Goal: Task Accomplishment & Management: Use online tool/utility

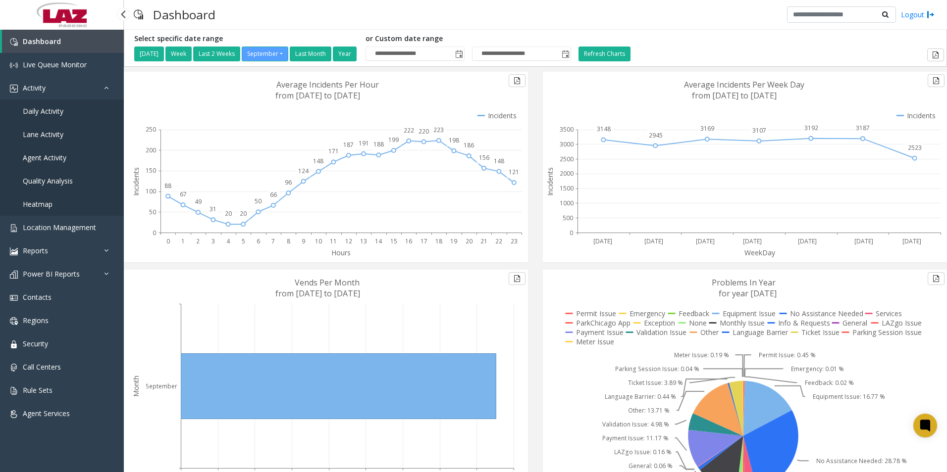
click at [58, 114] on span "Daily Activity" at bounding box center [43, 110] width 41 height 9
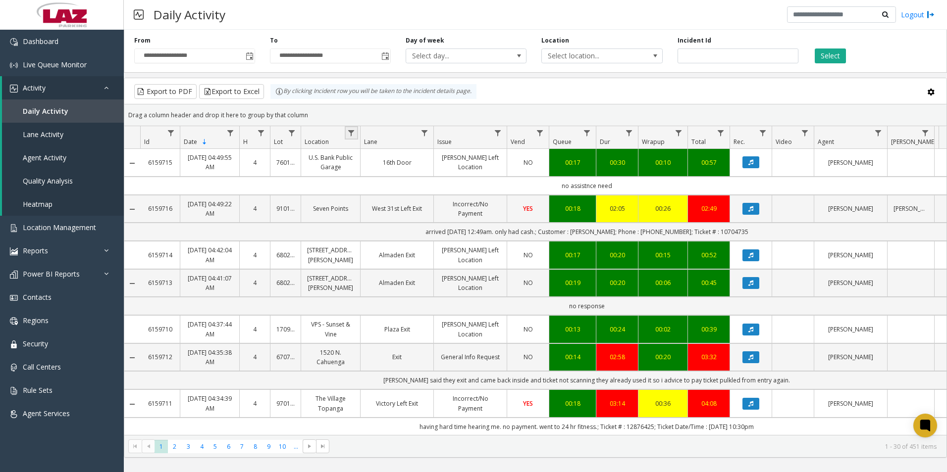
click at [356, 135] on link "Data table" at bounding box center [351, 132] width 13 height 13
click at [376, 180] on input "Location Filter" at bounding box center [394, 175] width 84 height 17
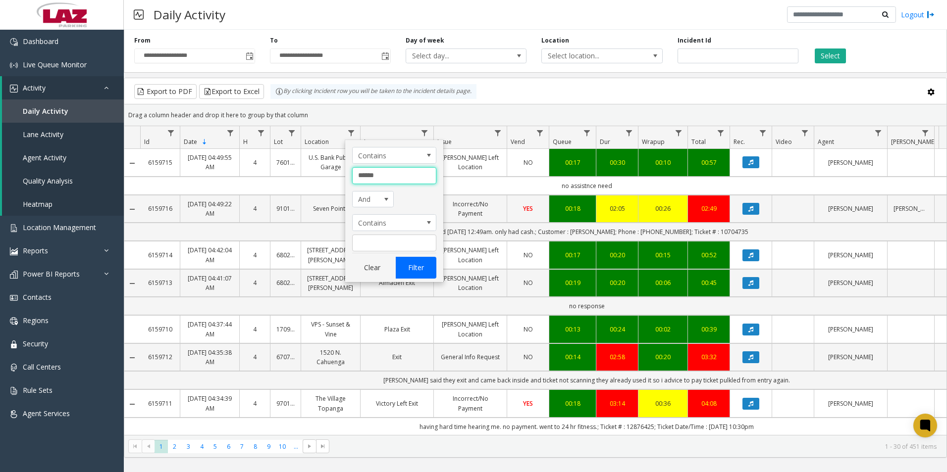
type input "******"
click at [417, 270] on button "Filter" at bounding box center [416, 268] width 41 height 22
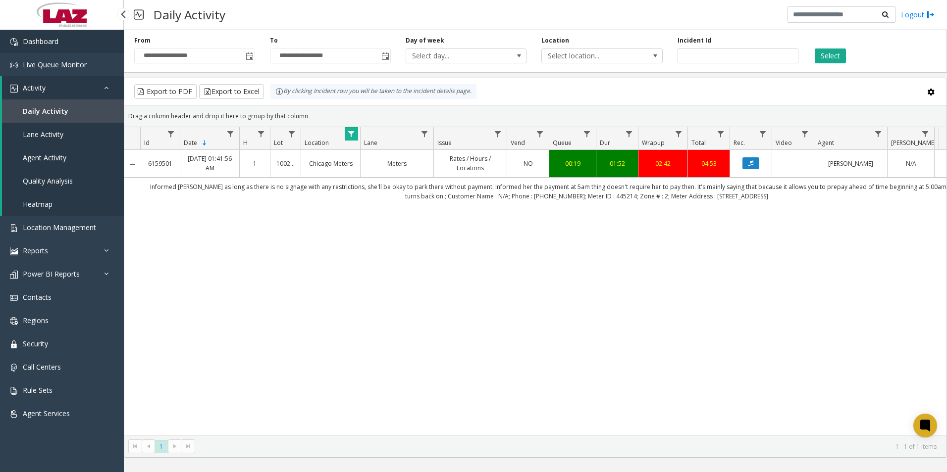
click at [67, 39] on link "Dashboard" at bounding box center [62, 41] width 124 height 23
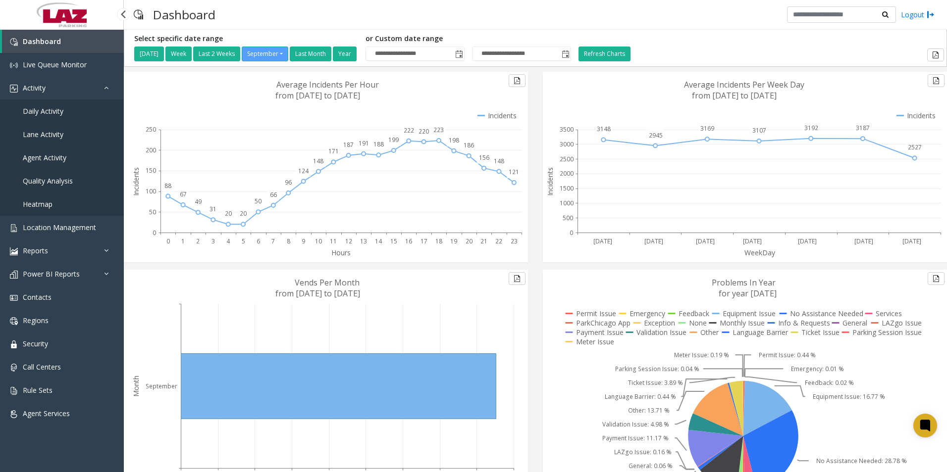
click at [66, 109] on link "Daily Activity" at bounding box center [62, 111] width 124 height 23
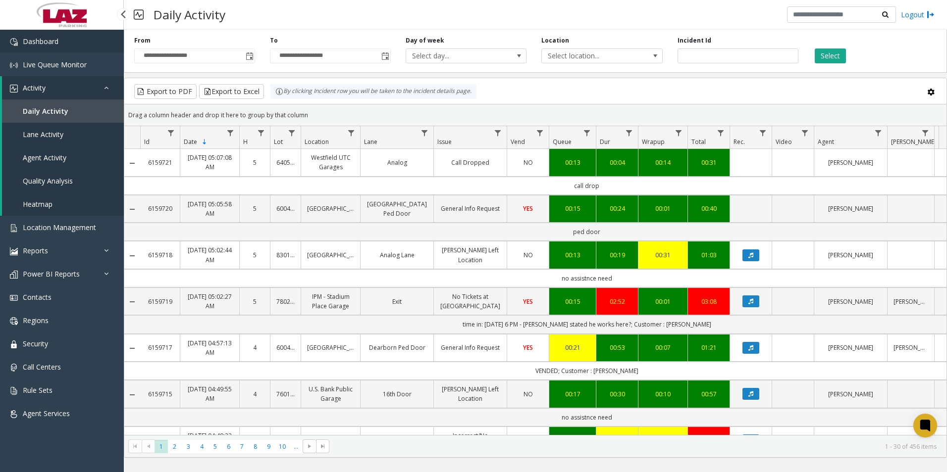
click at [103, 39] on link "Dashboard" at bounding box center [62, 41] width 124 height 23
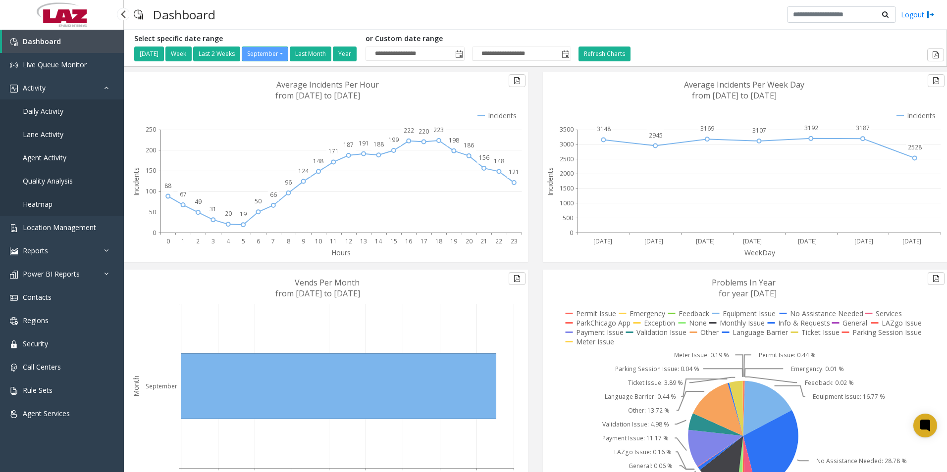
click at [39, 112] on span "Daily Activity" at bounding box center [43, 110] width 41 height 9
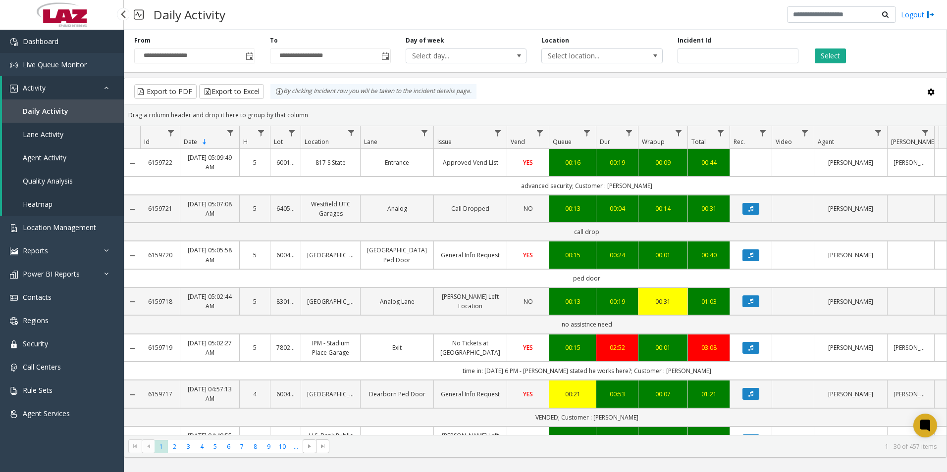
click at [64, 41] on link "Dashboard" at bounding box center [62, 41] width 124 height 23
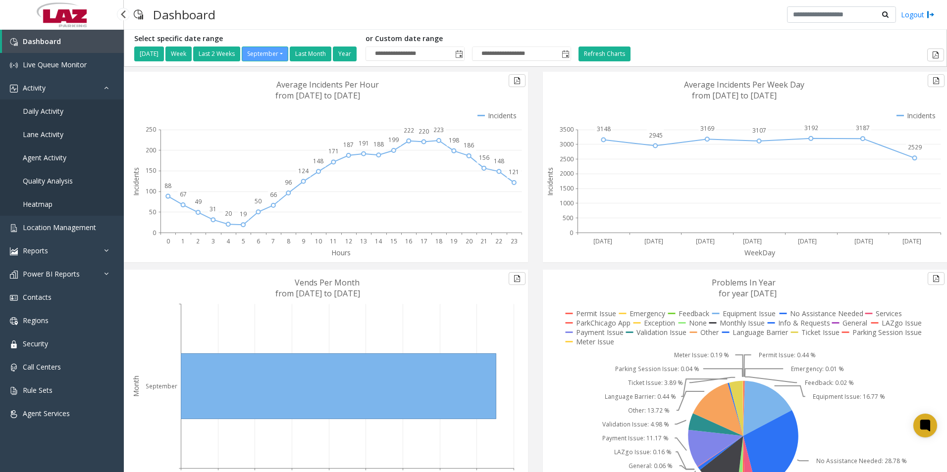
click at [64, 113] on link "Daily Activity" at bounding box center [62, 111] width 124 height 23
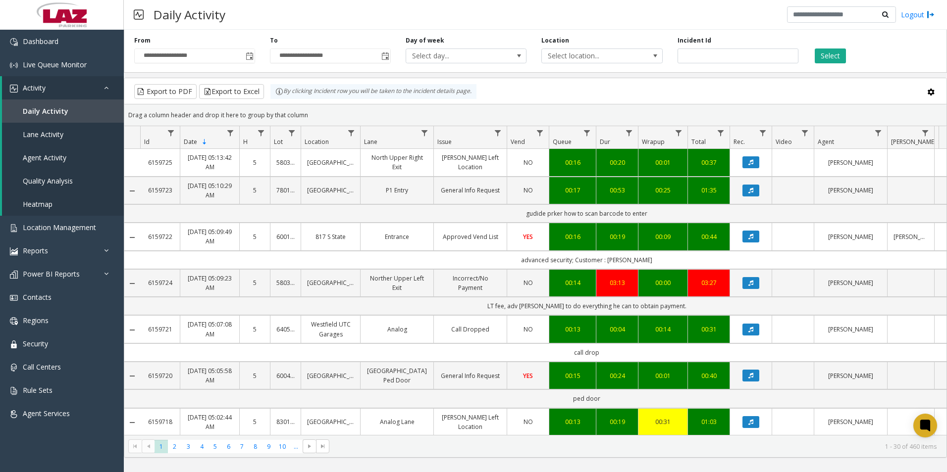
scroll to position [99, 0]
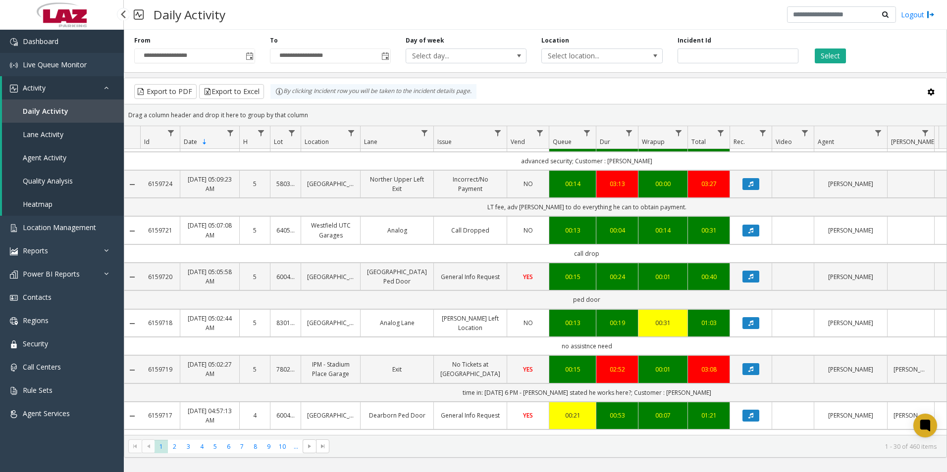
click at [87, 41] on link "Dashboard" at bounding box center [62, 41] width 124 height 23
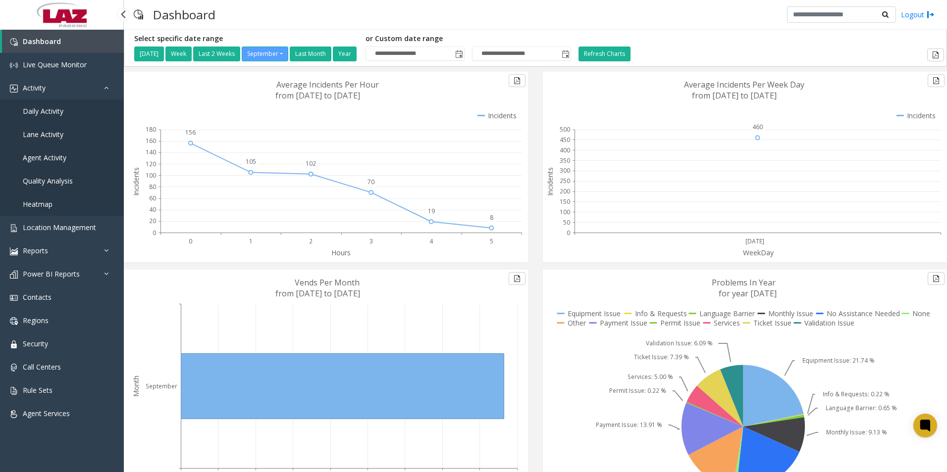
click at [52, 110] on span "Daily Activity" at bounding box center [43, 110] width 41 height 9
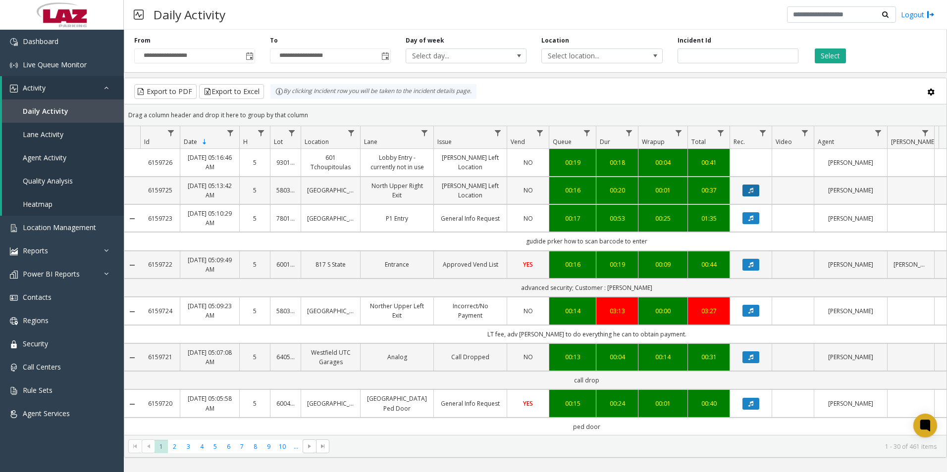
click at [751, 190] on icon "Data table" at bounding box center [750, 191] width 5 height 6
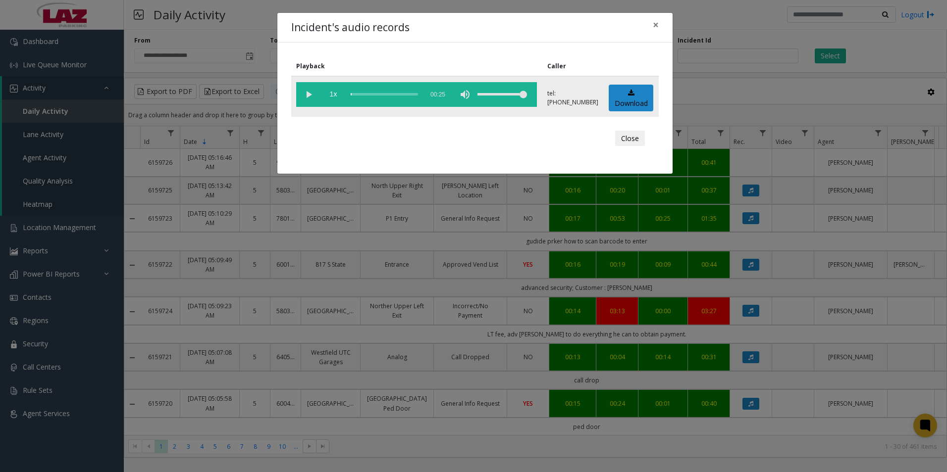
click at [308, 100] on vg-play-pause at bounding box center [308, 94] width 25 height 25
click at [363, 96] on div "scrub bar" at bounding box center [384, 94] width 67 height 25
click at [368, 94] on div "scrub bar" at bounding box center [384, 94] width 67 height 25
click at [375, 94] on div "scrub bar" at bounding box center [384, 94] width 67 height 25
click at [314, 97] on vg-play-pause at bounding box center [308, 94] width 25 height 25
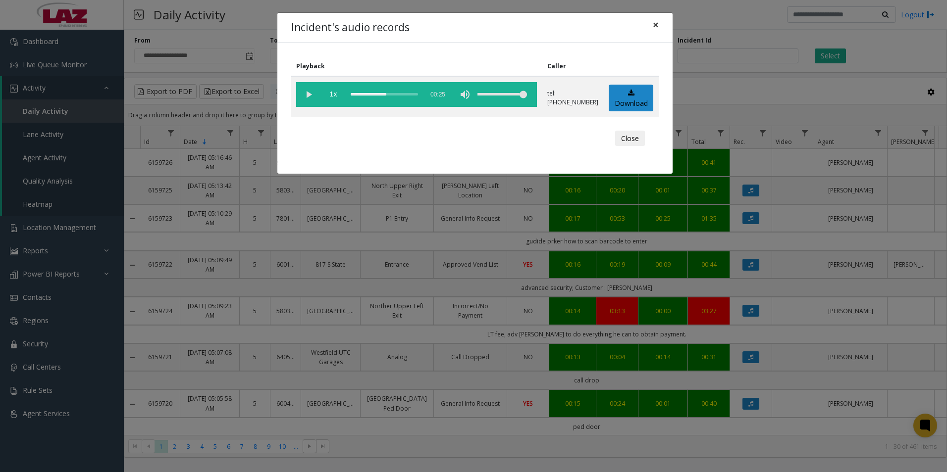
click at [653, 24] on span "×" at bounding box center [656, 25] width 6 height 14
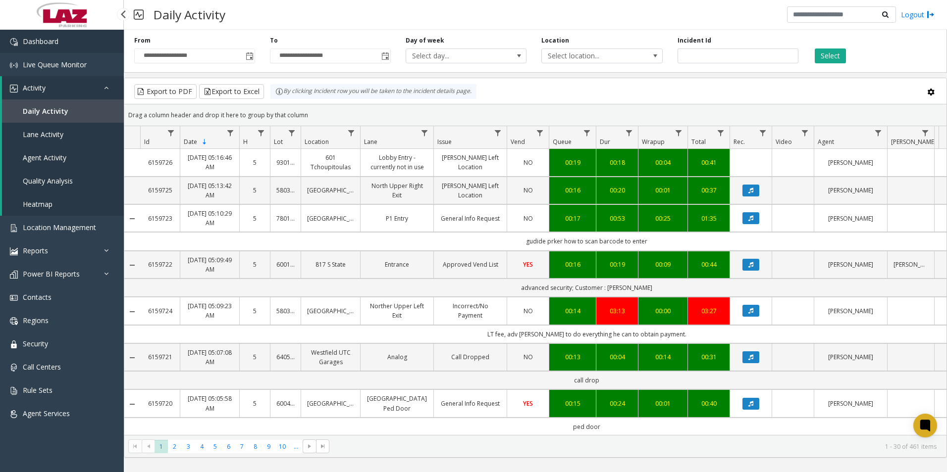
click at [79, 43] on link "Dashboard" at bounding box center [62, 41] width 124 height 23
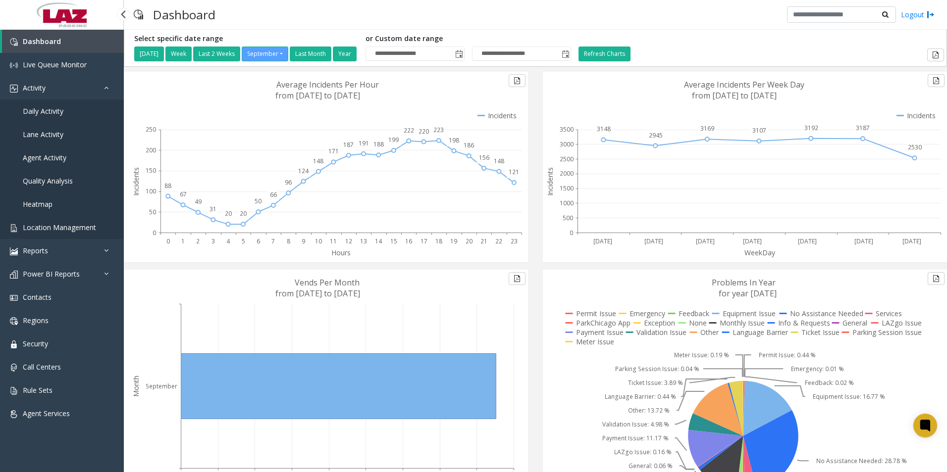
click at [54, 226] on span "Location Management" at bounding box center [59, 227] width 73 height 9
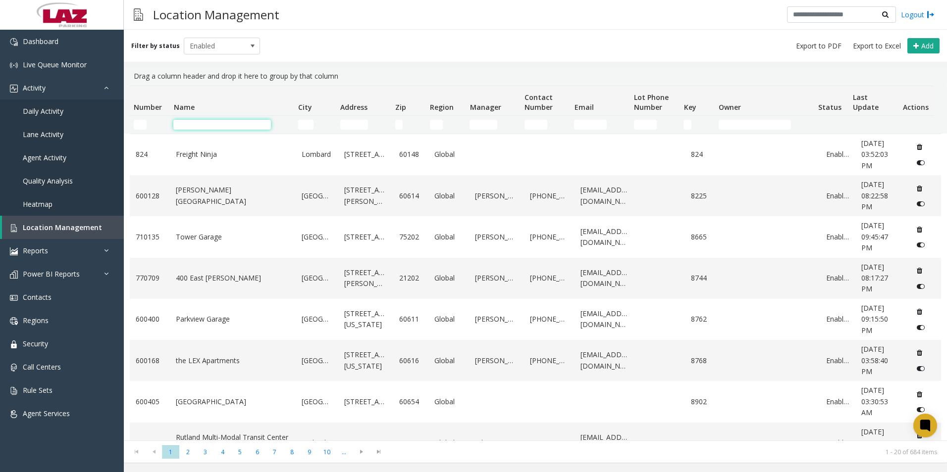
click at [223, 126] on input "Name Filter" at bounding box center [222, 125] width 98 height 10
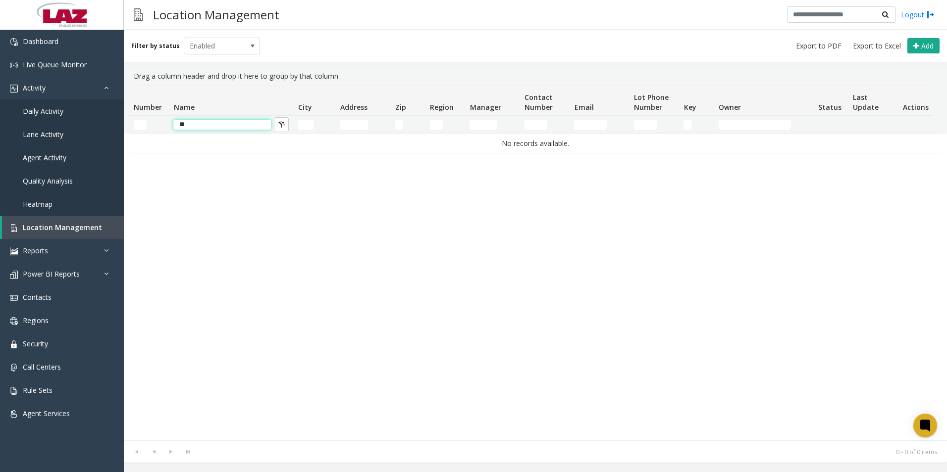
type input "*"
type input "*******"
drag, startPoint x: 221, startPoint y: 124, endPoint x: 155, endPoint y: 120, distance: 66.5
click at [158, 121] on tr "*******" at bounding box center [532, 125] width 804 height 18
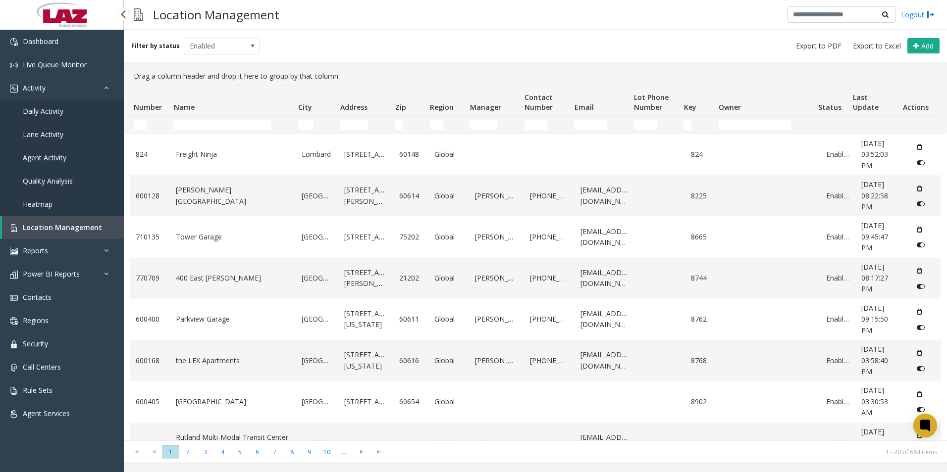
click at [38, 115] on span "Daily Activity" at bounding box center [43, 110] width 41 height 9
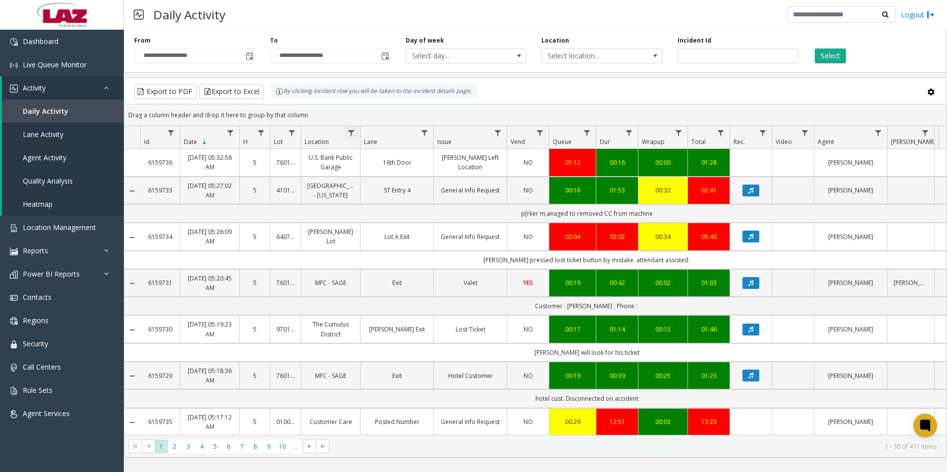
click at [351, 133] on span "Data table" at bounding box center [351, 133] width 8 height 8
click at [381, 173] on input "Location Filter" at bounding box center [394, 175] width 84 height 17
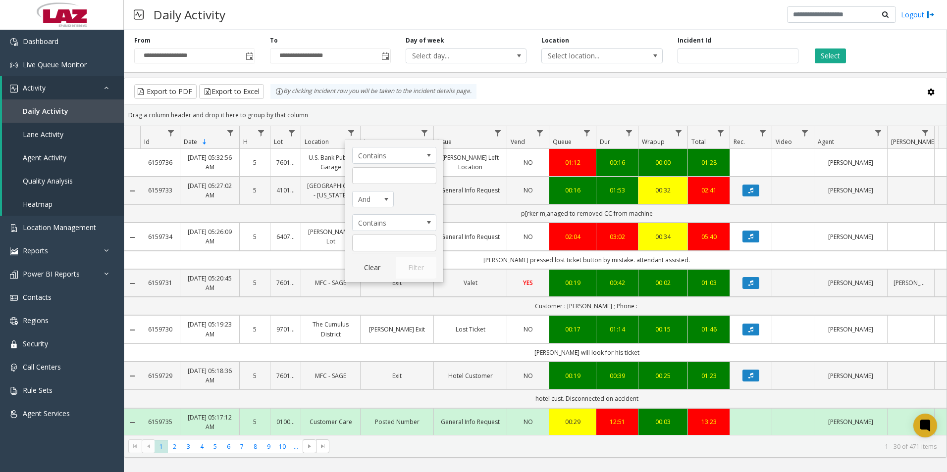
click at [801, 114] on div "Drag a column header and drop it here to group by that column" at bounding box center [535, 114] width 822 height 17
click at [877, 134] on span "Data table" at bounding box center [878, 133] width 8 height 8
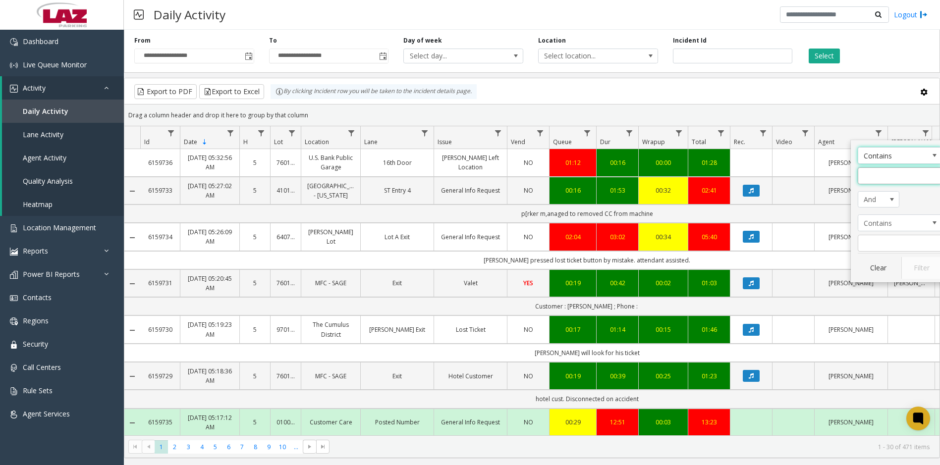
click at [877, 177] on input "Agent Filter" at bounding box center [899, 175] width 84 height 17
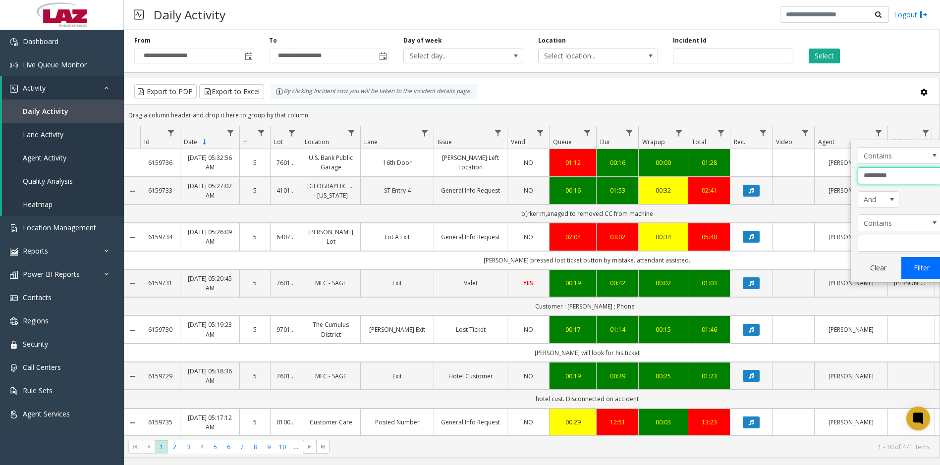
type input "*********"
click at [913, 264] on button "Filter" at bounding box center [921, 268] width 41 height 22
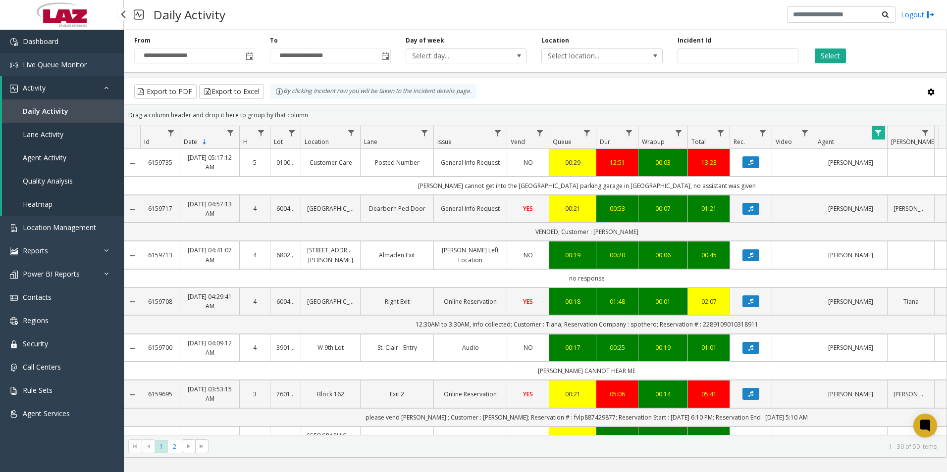
click at [61, 35] on link "Dashboard" at bounding box center [62, 41] width 124 height 23
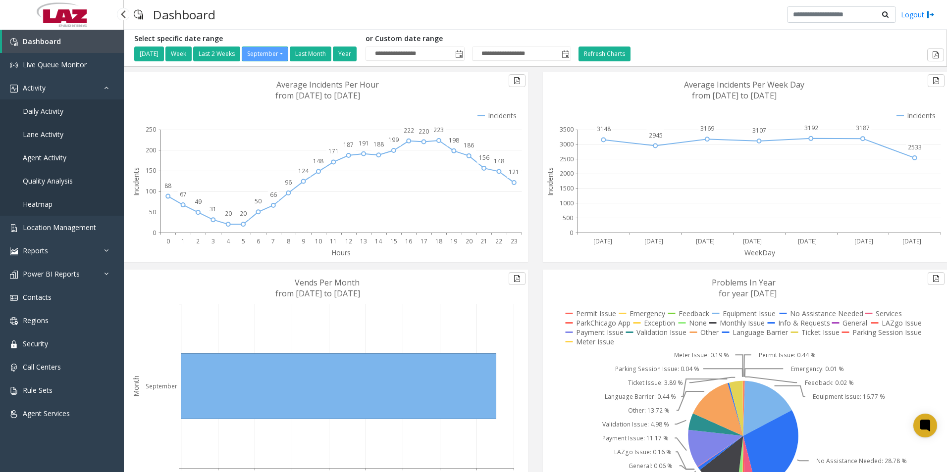
click at [61, 113] on span "Daily Activity" at bounding box center [43, 110] width 41 height 9
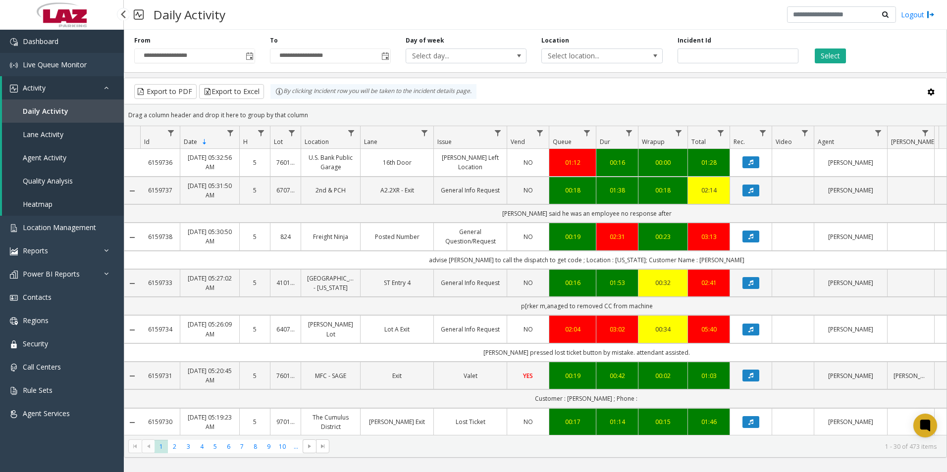
click at [90, 49] on link "Dashboard" at bounding box center [62, 41] width 124 height 23
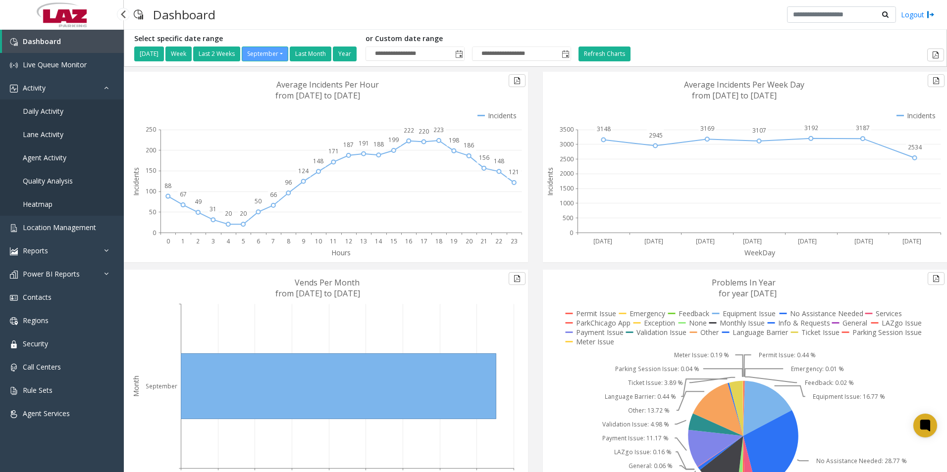
click at [57, 113] on span "Daily Activity" at bounding box center [43, 110] width 41 height 9
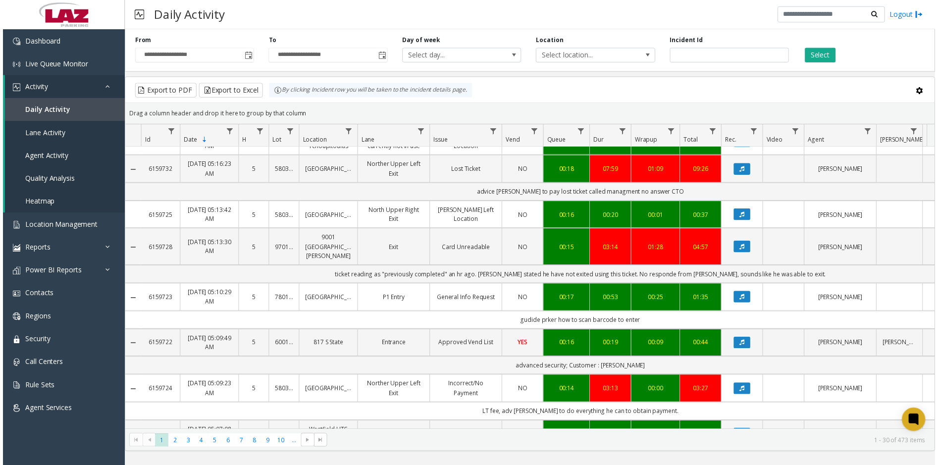
scroll to position [545, 0]
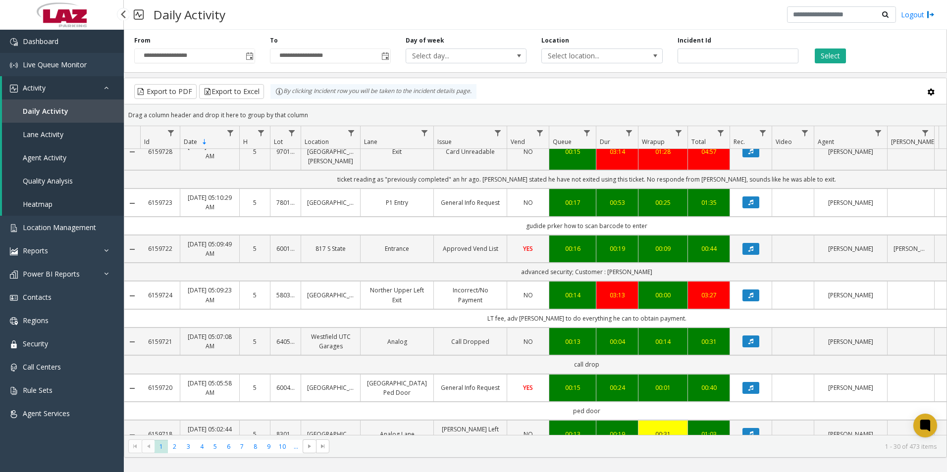
click at [79, 42] on link "Dashboard" at bounding box center [62, 41] width 124 height 23
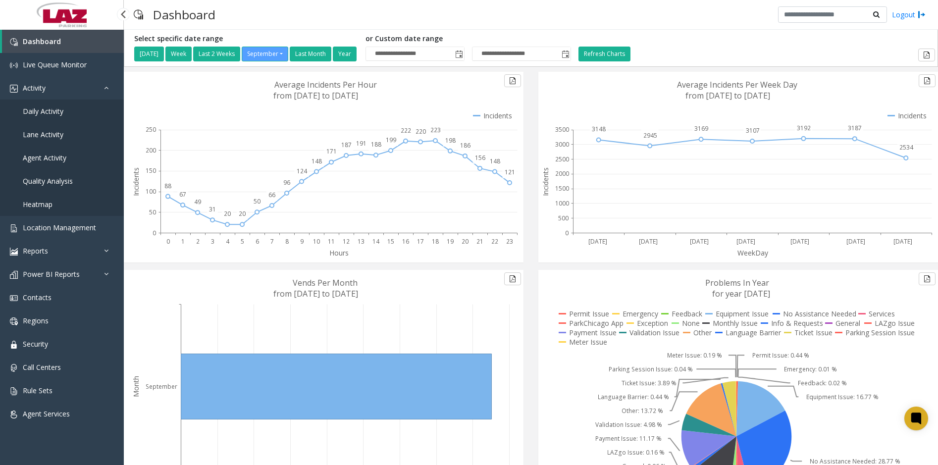
click at [42, 109] on span "Daily Activity" at bounding box center [43, 110] width 41 height 9
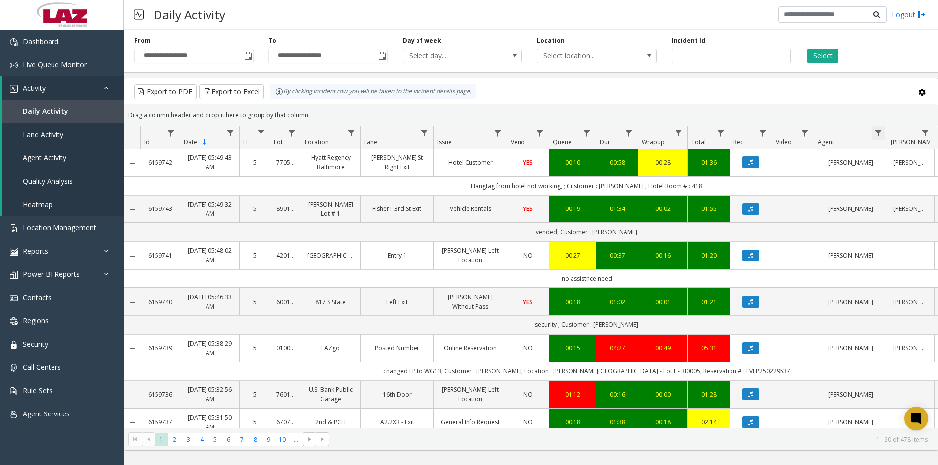
click at [878, 134] on span "Data table" at bounding box center [878, 133] width 8 height 8
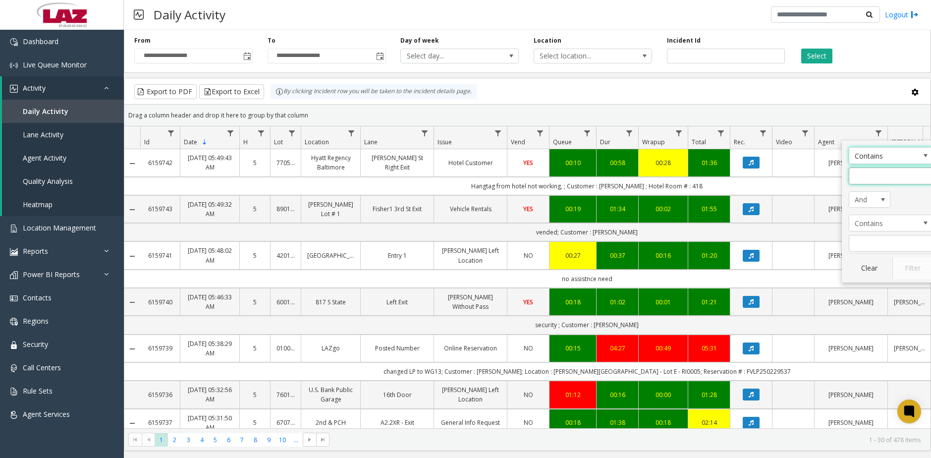
click at [872, 170] on input "Agent Filter" at bounding box center [890, 175] width 84 height 17
type input "******"
click at [915, 260] on button "Filter" at bounding box center [912, 268] width 41 height 22
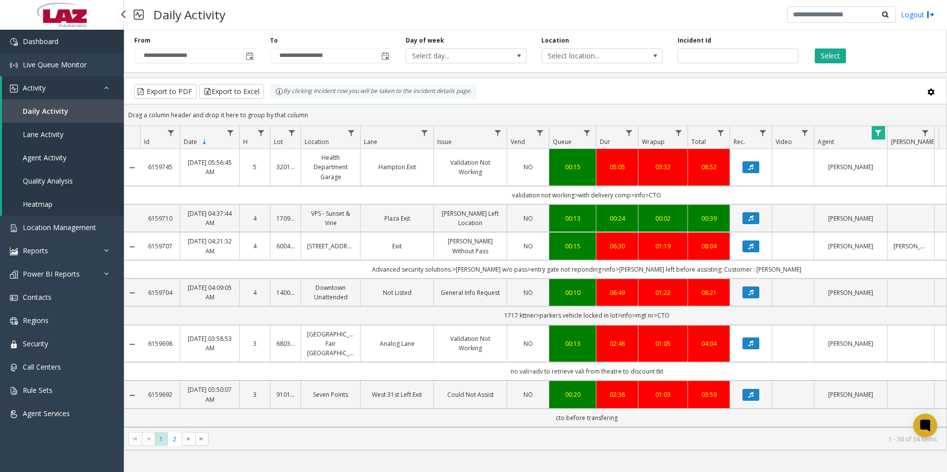
click at [87, 46] on link "Dashboard" at bounding box center [62, 41] width 124 height 23
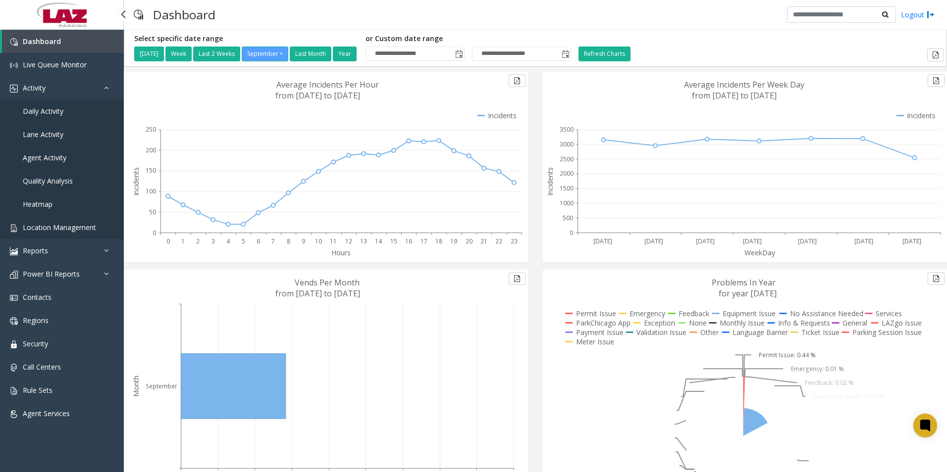
click at [52, 230] on span "Location Management" at bounding box center [59, 227] width 73 height 9
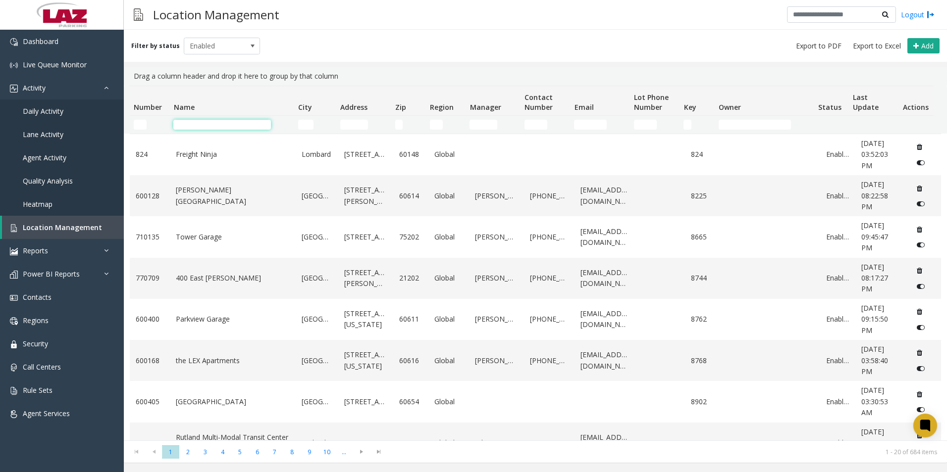
click at [237, 124] on input "Name Filter" at bounding box center [222, 125] width 98 height 10
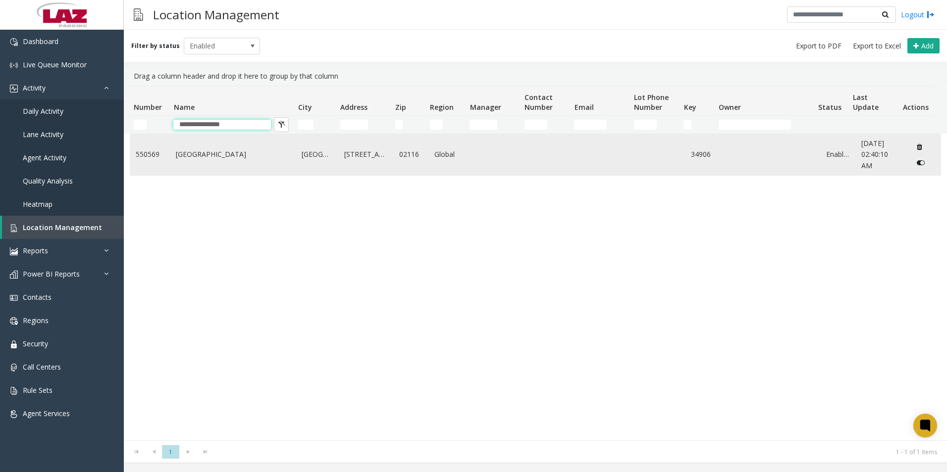
type input "**********"
click at [200, 160] on link "[GEOGRAPHIC_DATA]" at bounding box center [233, 154] width 114 height 11
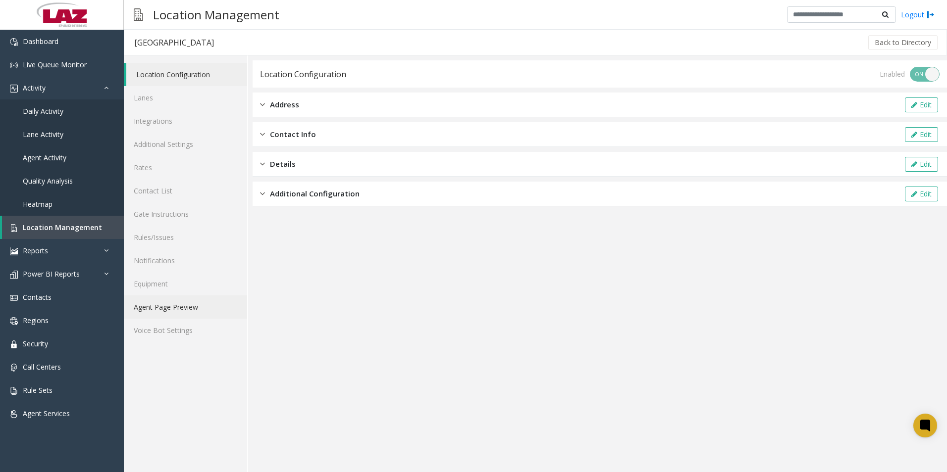
click at [168, 302] on link "Agent Page Preview" at bounding box center [185, 307] width 123 height 23
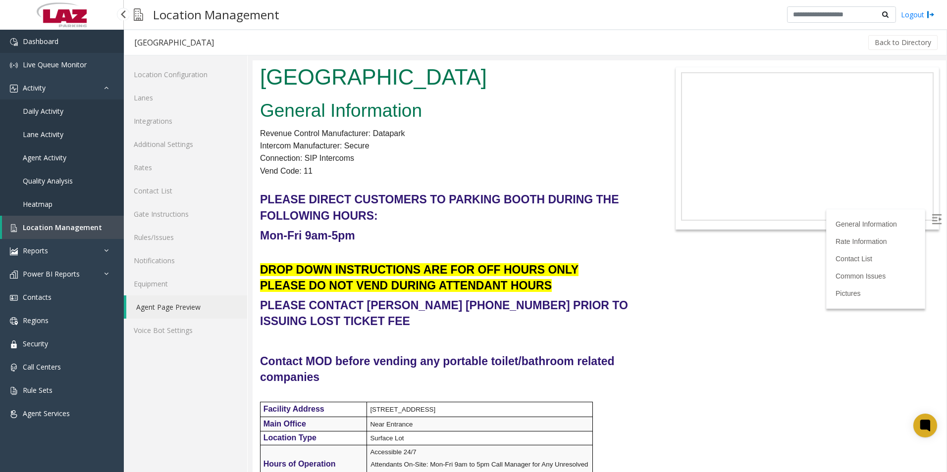
click at [74, 44] on link "Dashboard" at bounding box center [62, 41] width 124 height 23
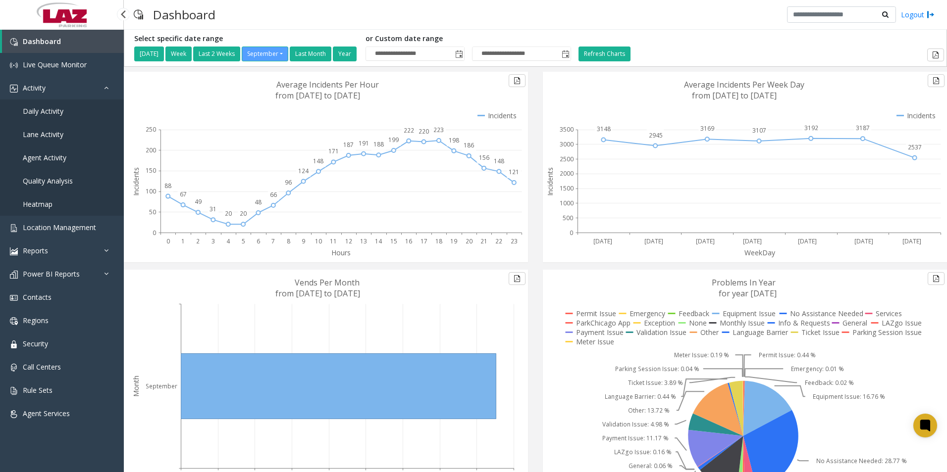
click at [48, 111] on span "Daily Activity" at bounding box center [43, 110] width 41 height 9
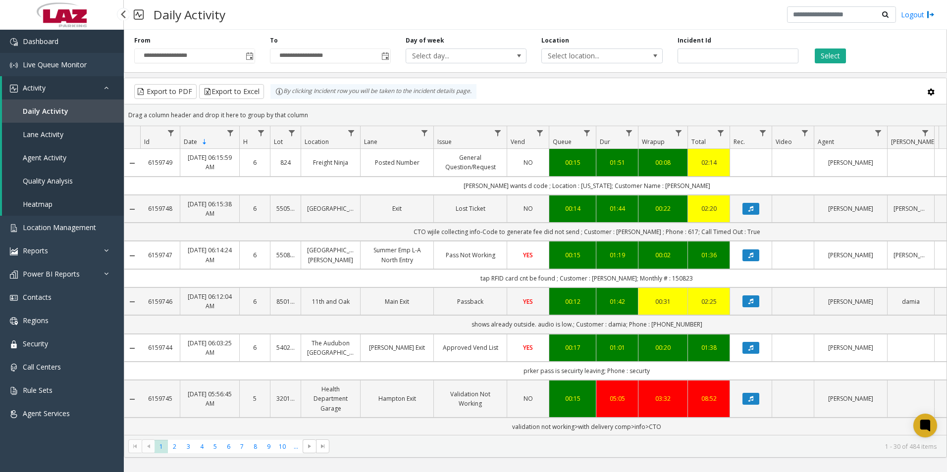
click at [66, 31] on link "Dashboard" at bounding box center [62, 41] width 124 height 23
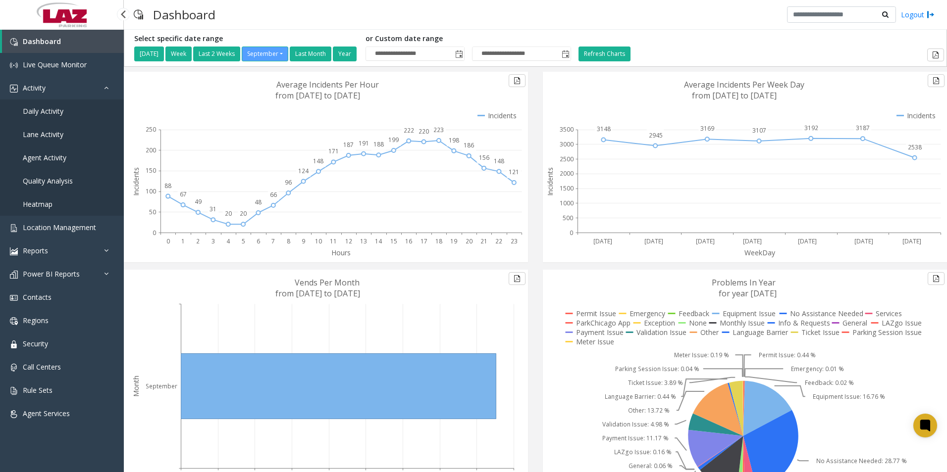
click at [57, 105] on link "Daily Activity" at bounding box center [62, 111] width 124 height 23
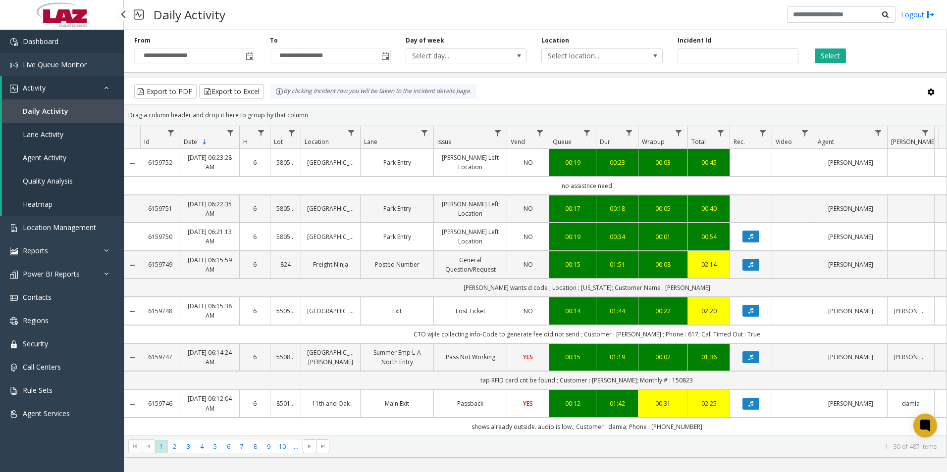
click at [62, 44] on link "Dashboard" at bounding box center [62, 41] width 124 height 23
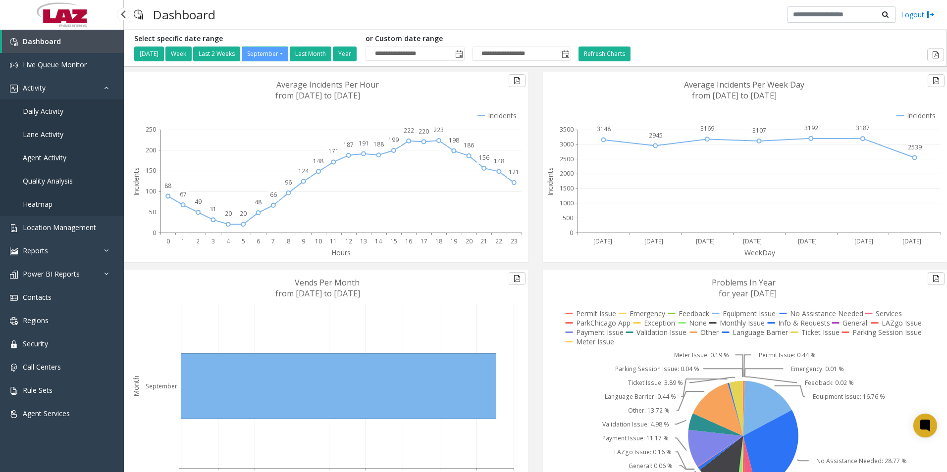
click at [63, 108] on span "Daily Activity" at bounding box center [43, 110] width 41 height 9
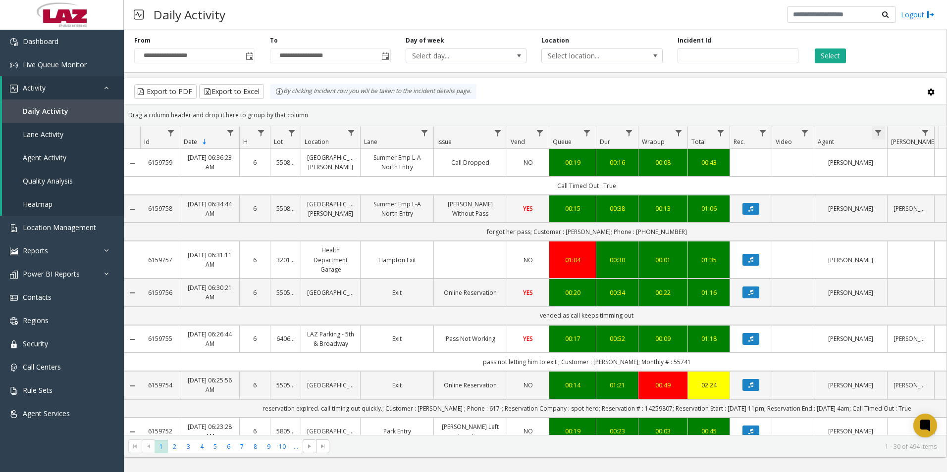
click at [880, 134] on span "Data table" at bounding box center [878, 133] width 8 height 8
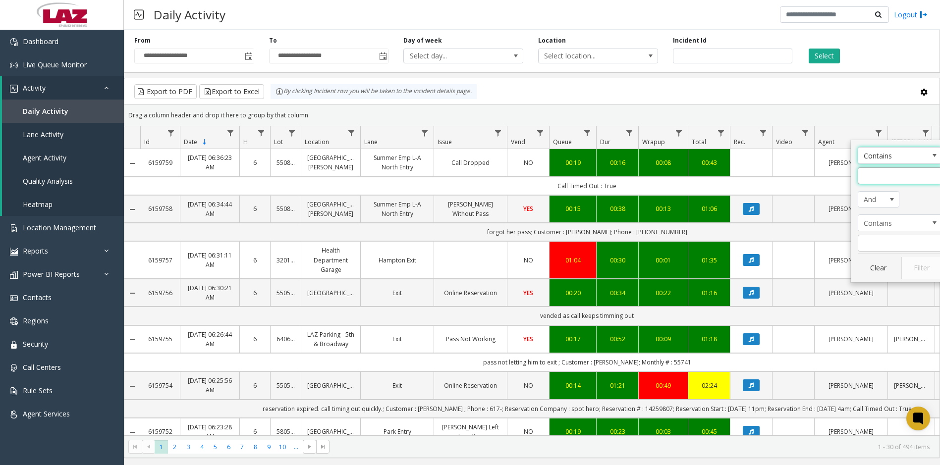
drag, startPoint x: 870, startPoint y: 174, endPoint x: 880, endPoint y: 176, distance: 10.6
click at [871, 174] on input "Agent Filter" at bounding box center [899, 175] width 84 height 17
type input "******"
click at [925, 266] on button "Filter" at bounding box center [921, 268] width 41 height 22
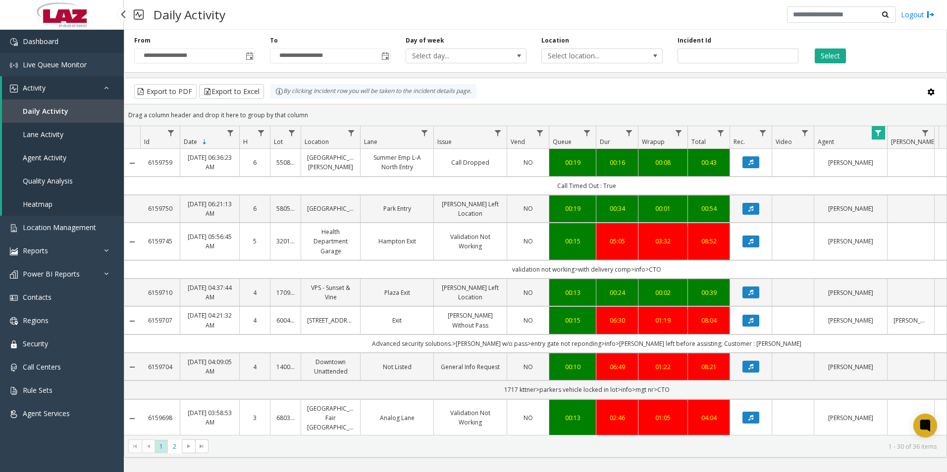
click at [70, 47] on link "Dashboard" at bounding box center [62, 41] width 124 height 23
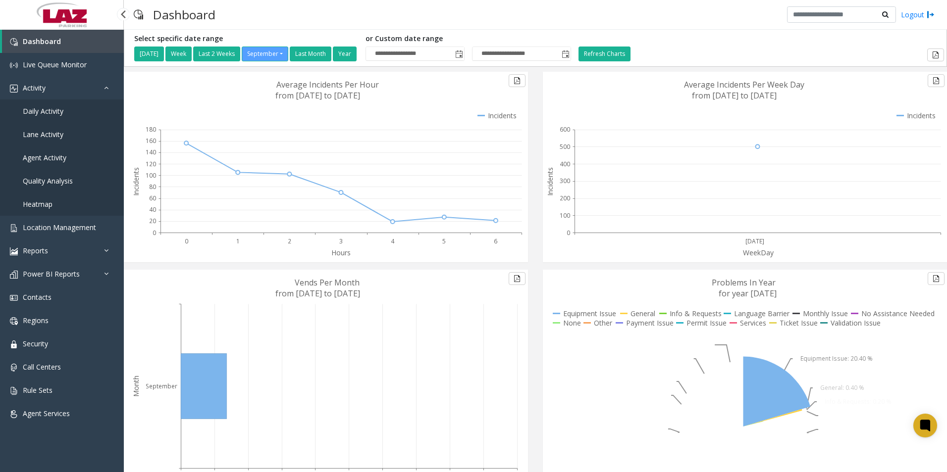
click at [61, 113] on span "Daily Activity" at bounding box center [43, 110] width 41 height 9
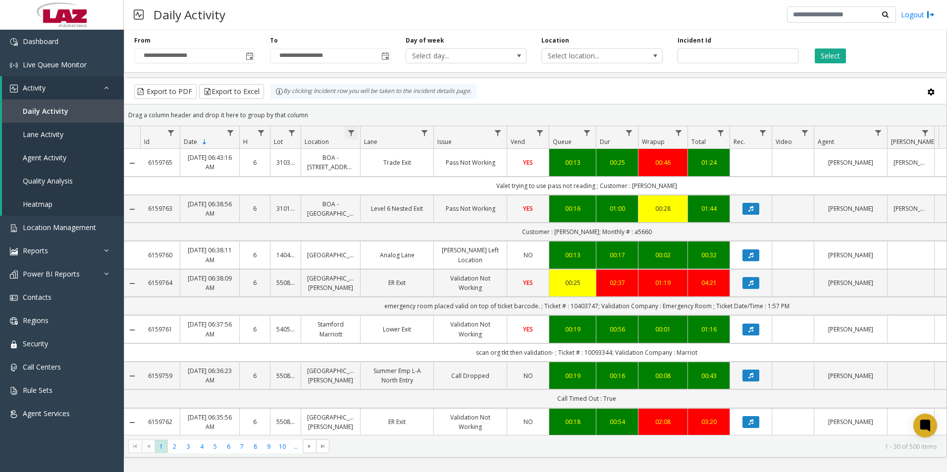
click at [352, 136] on span "Data table" at bounding box center [351, 133] width 8 height 8
click at [367, 175] on input "Location Filter" at bounding box center [394, 175] width 84 height 17
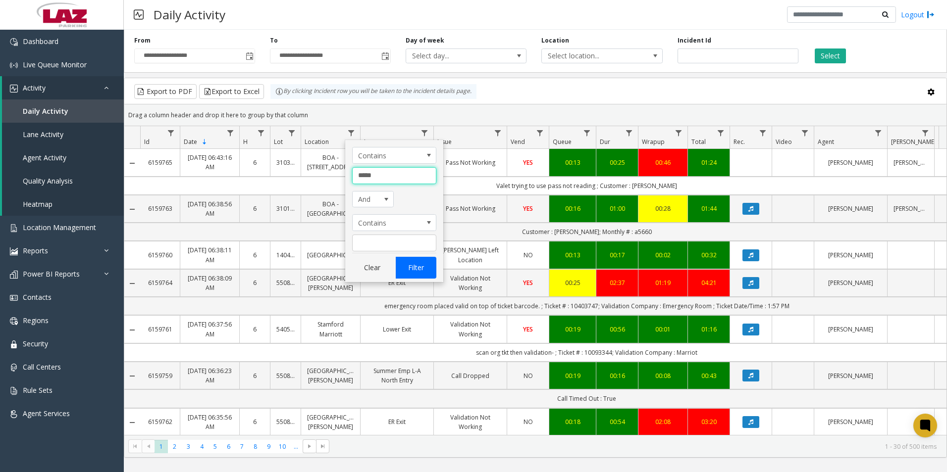
type input "*****"
click at [416, 267] on button "Filter" at bounding box center [416, 268] width 41 height 22
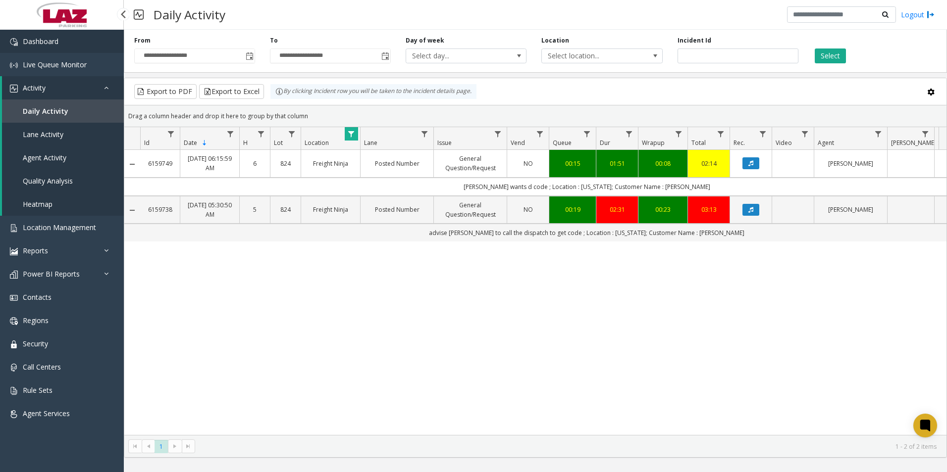
click at [69, 44] on link "Dashboard" at bounding box center [62, 41] width 124 height 23
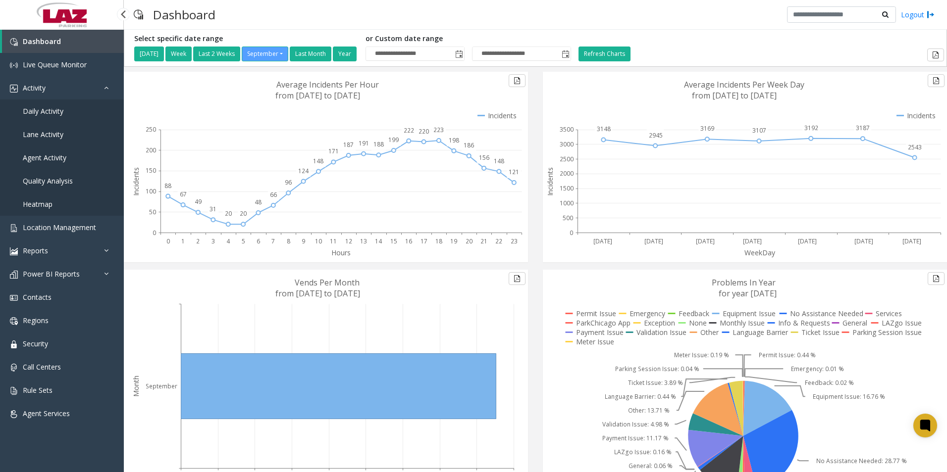
click at [51, 121] on link "Daily Activity" at bounding box center [62, 111] width 124 height 23
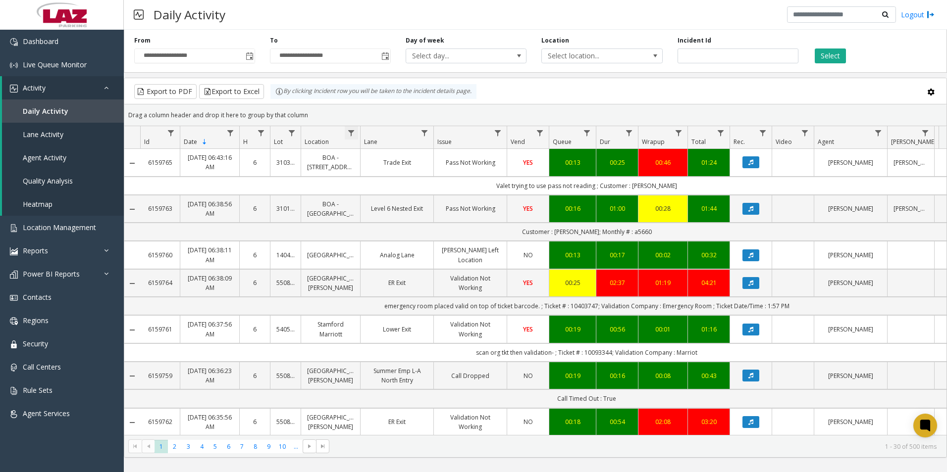
click at [354, 133] on span "Data table" at bounding box center [351, 133] width 8 height 8
click at [376, 176] on input "Location Filter" at bounding box center [394, 175] width 84 height 17
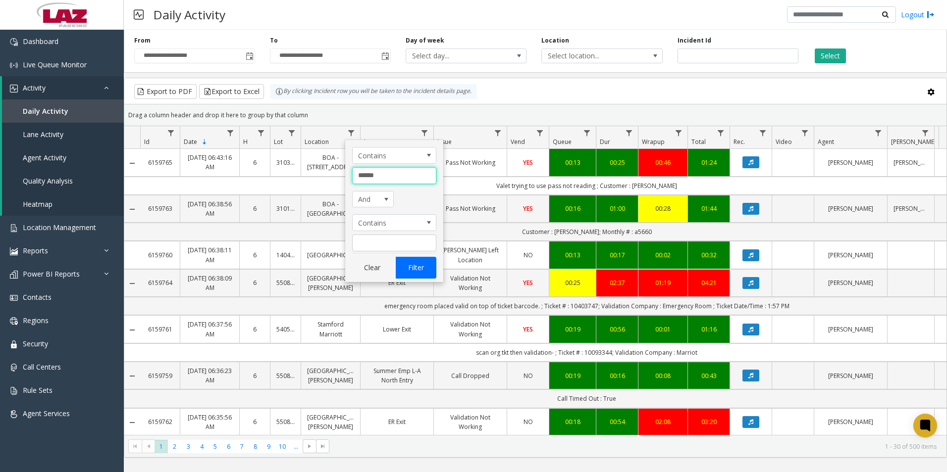
type input "******"
click at [407, 262] on button "Filter" at bounding box center [416, 268] width 41 height 22
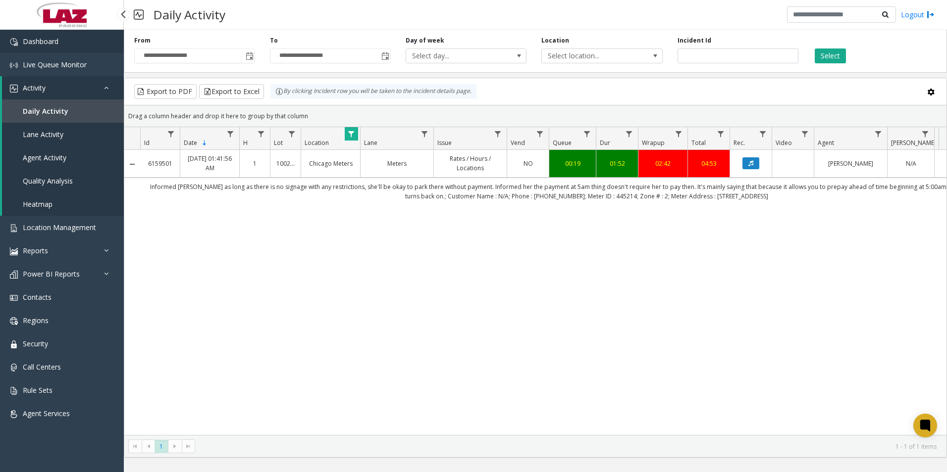
click at [95, 49] on link "Dashboard" at bounding box center [62, 41] width 124 height 23
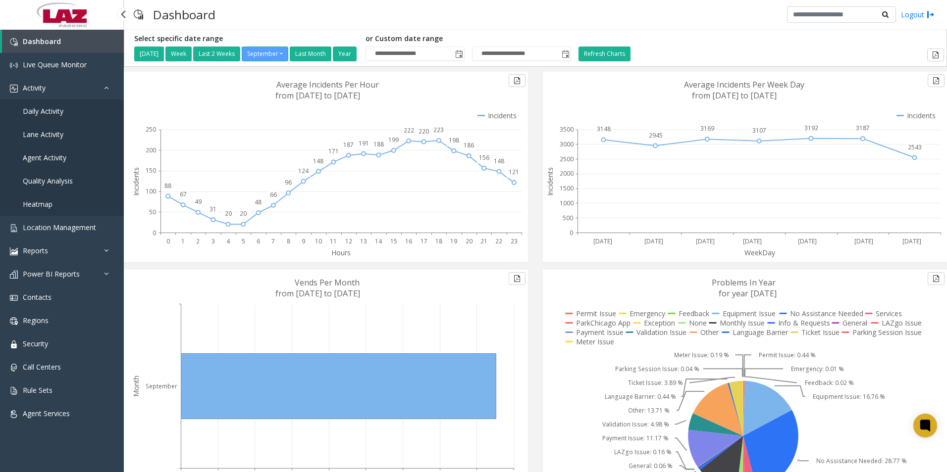
click at [57, 110] on span "Daily Activity" at bounding box center [43, 110] width 41 height 9
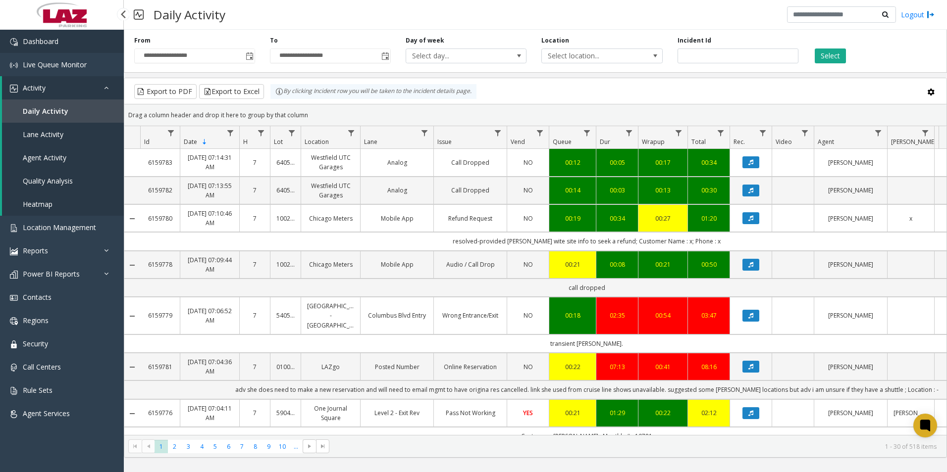
click at [98, 50] on link "Dashboard" at bounding box center [62, 41] width 124 height 23
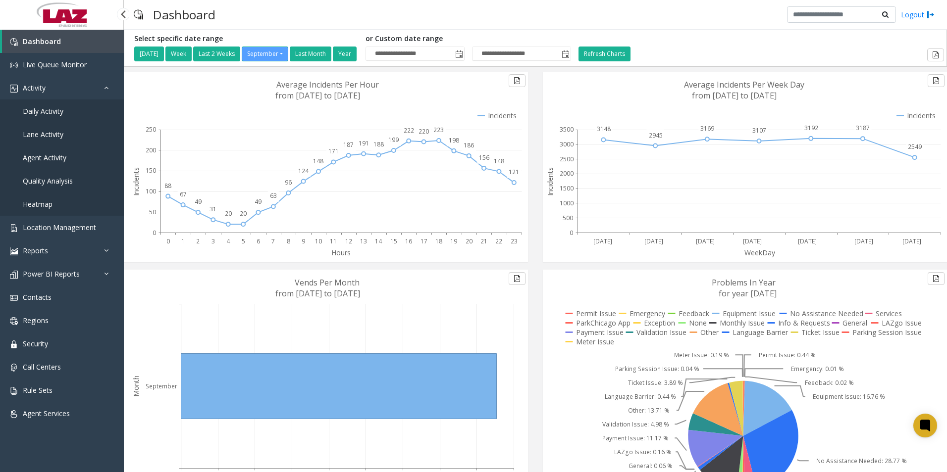
click at [52, 112] on span "Daily Activity" at bounding box center [43, 110] width 41 height 9
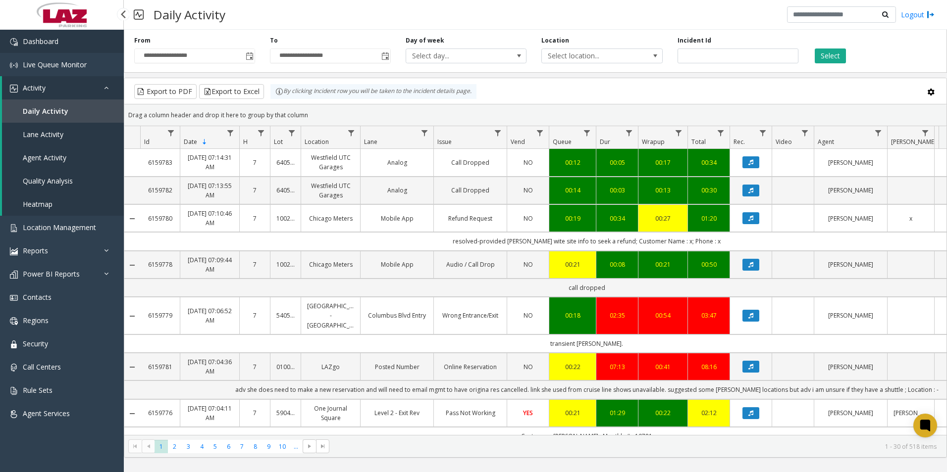
click at [61, 49] on link "Dashboard" at bounding box center [62, 41] width 124 height 23
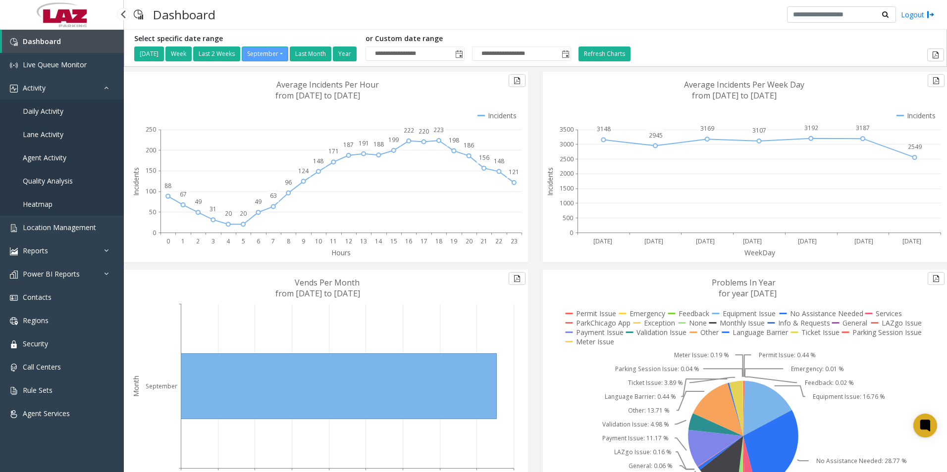
click at [59, 111] on span "Daily Activity" at bounding box center [43, 110] width 41 height 9
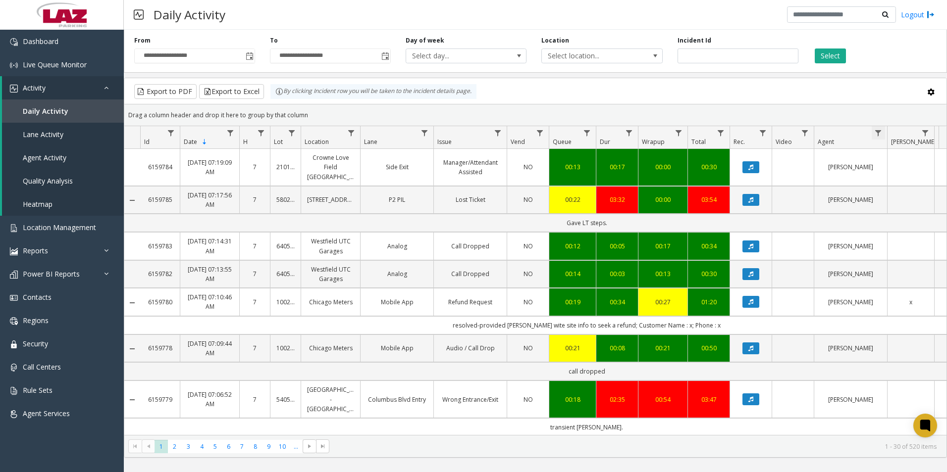
click at [877, 132] on span "Data table" at bounding box center [878, 133] width 8 height 8
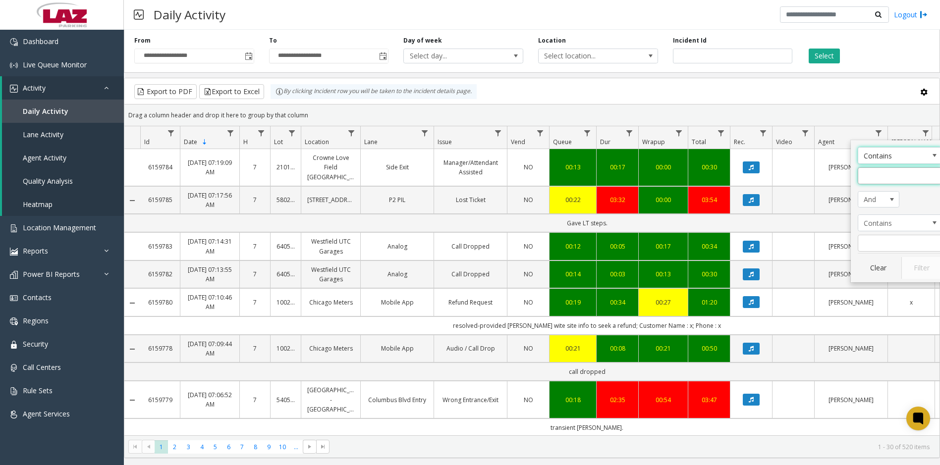
click at [880, 176] on input "Agent Filter" at bounding box center [899, 175] width 84 height 17
type input "****"
click at [919, 268] on button "Filter" at bounding box center [921, 268] width 41 height 22
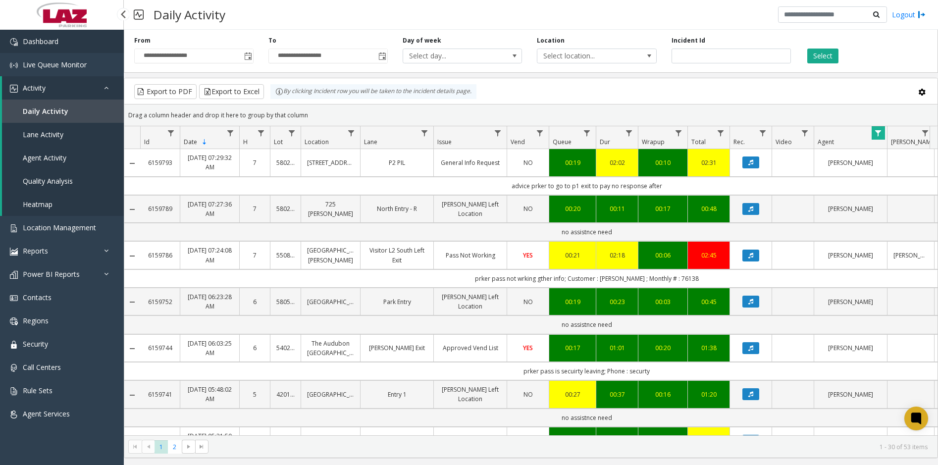
click at [79, 45] on link "Dashboard" at bounding box center [62, 41] width 124 height 23
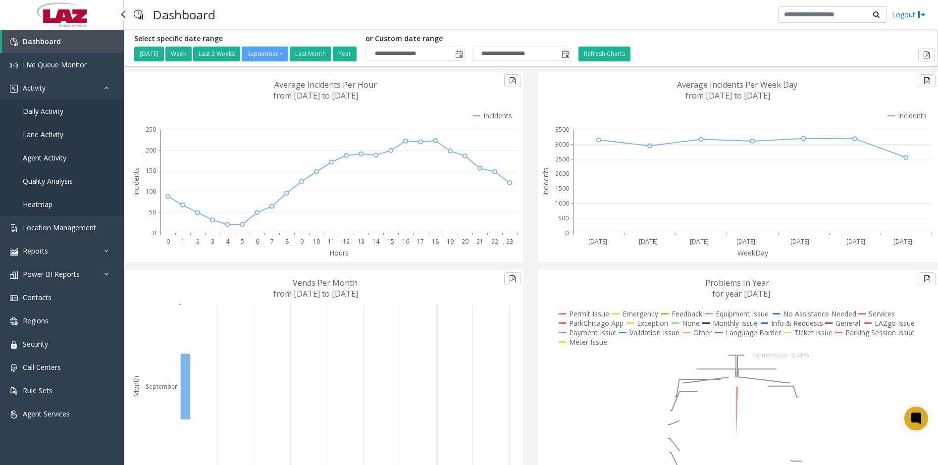
click at [58, 113] on span "Daily Activity" at bounding box center [43, 110] width 41 height 9
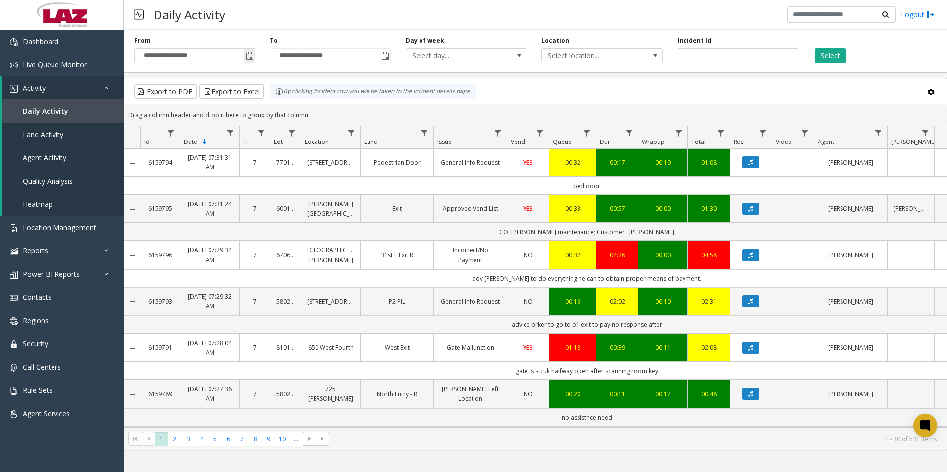
click at [252, 53] on span "Toggle popup" at bounding box center [250, 56] width 8 height 8
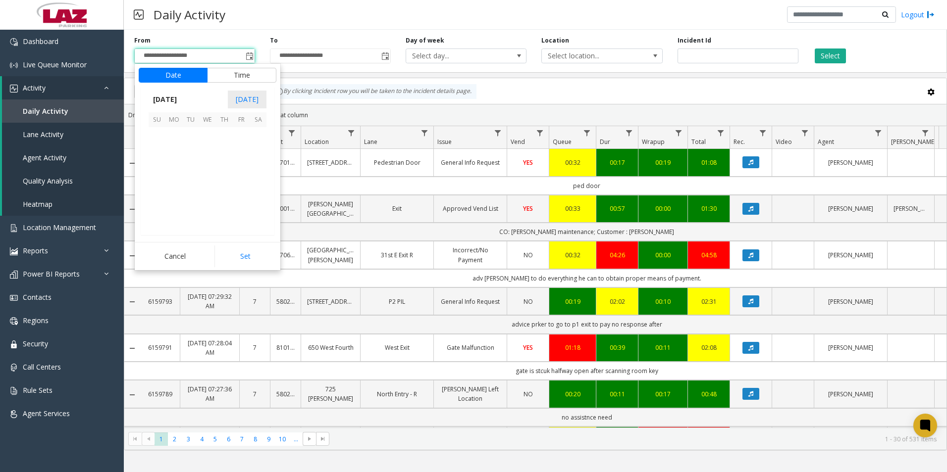
scroll to position [177755, 0]
click at [259, 168] on span "20" at bounding box center [258, 169] width 17 height 17
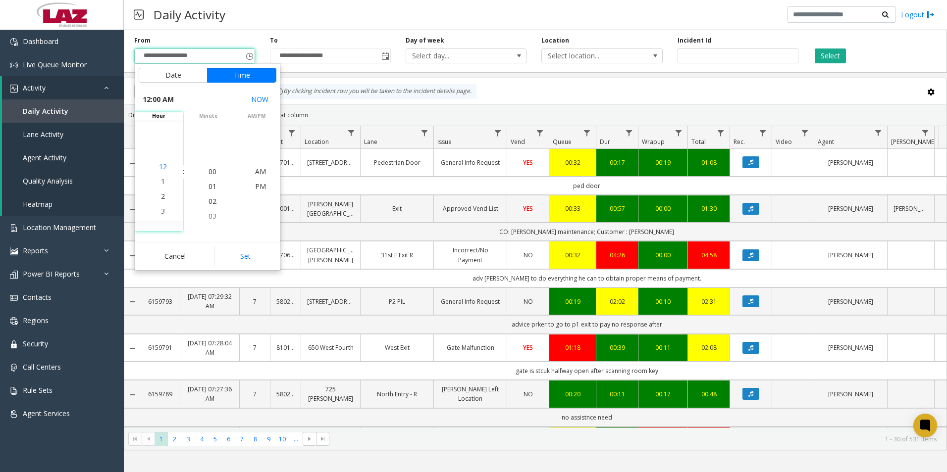
scroll to position [0, 0]
click at [161, 188] on span "1" at bounding box center [163, 186] width 4 height 9
click at [161, 172] on span "1" at bounding box center [163, 171] width 4 height 9
click at [210, 200] on span "30" at bounding box center [213, 201] width 8 height 9
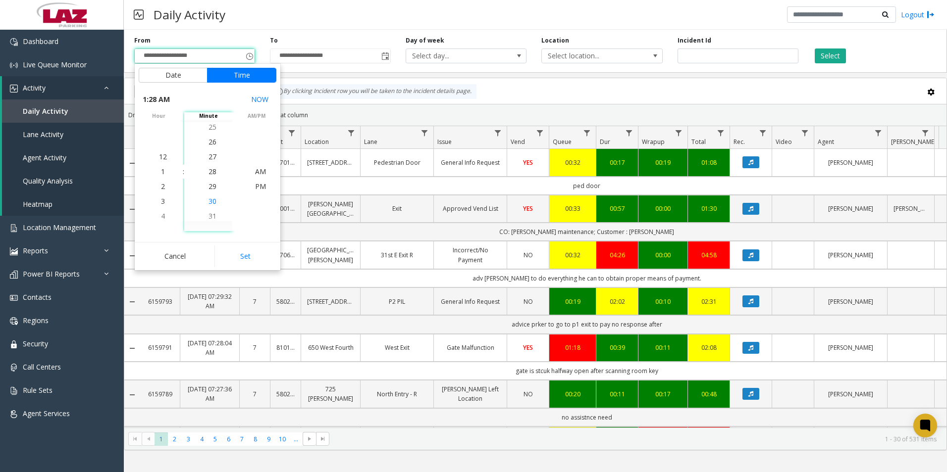
scroll to position [446, 0]
click at [209, 173] on span "30" at bounding box center [213, 171] width 8 height 9
click at [257, 172] on span "AM" at bounding box center [260, 171] width 11 height 9
click at [245, 255] on button "Set" at bounding box center [245, 257] width 62 height 22
type input "**********"
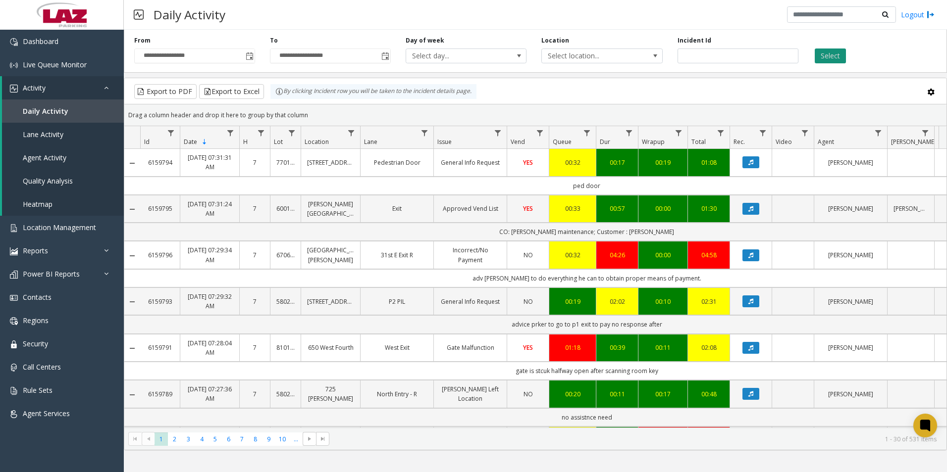
click at [832, 56] on button "Select" at bounding box center [830, 56] width 31 height 15
click at [354, 134] on span "Data table" at bounding box center [351, 133] width 8 height 8
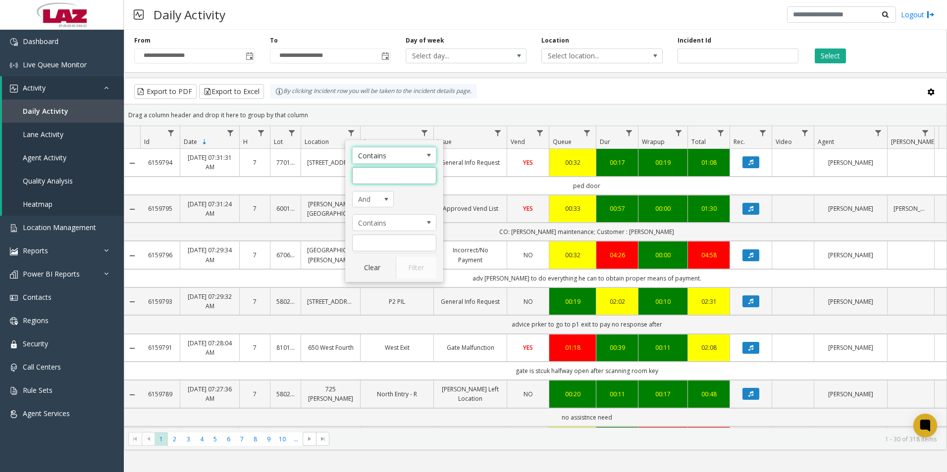
click at [379, 176] on input "Location Filter" at bounding box center [394, 175] width 84 height 17
type input "******"
click at [406, 268] on button "Filter" at bounding box center [416, 268] width 41 height 22
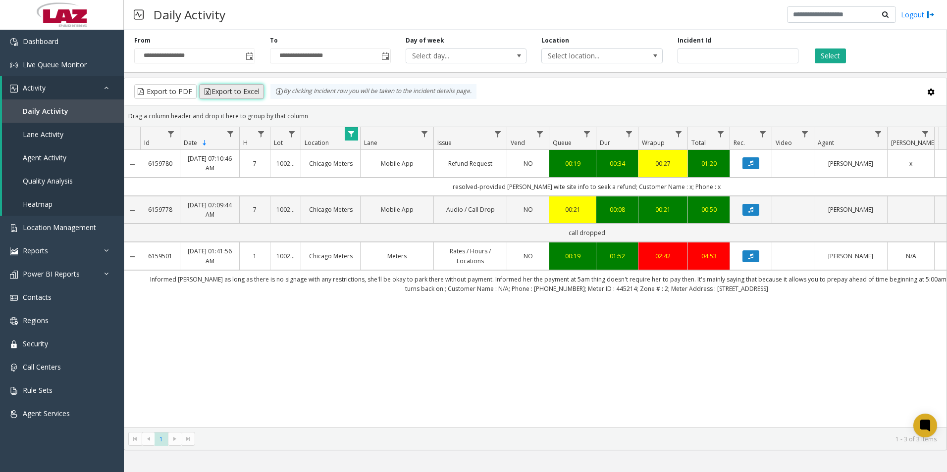
click at [250, 92] on button "Export to Excel" at bounding box center [231, 91] width 65 height 15
click at [653, 14] on div "Daily Activity Logout" at bounding box center [535, 15] width 823 height 30
click at [67, 39] on link "Dashboard" at bounding box center [62, 41] width 124 height 23
